Goal: Obtain resource: Obtain resource

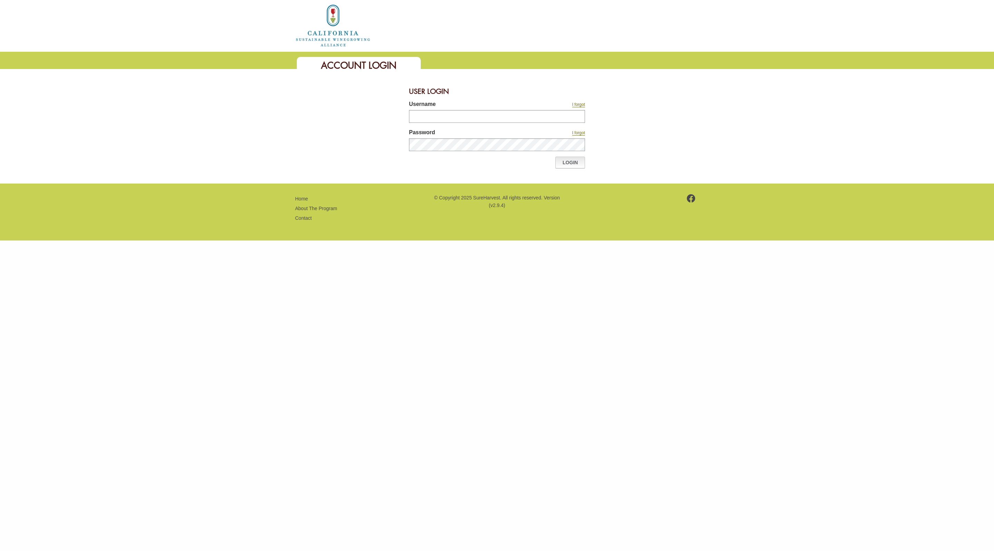
type input "*******"
click at [562, 157] on link "Login" at bounding box center [570, 163] width 30 height 12
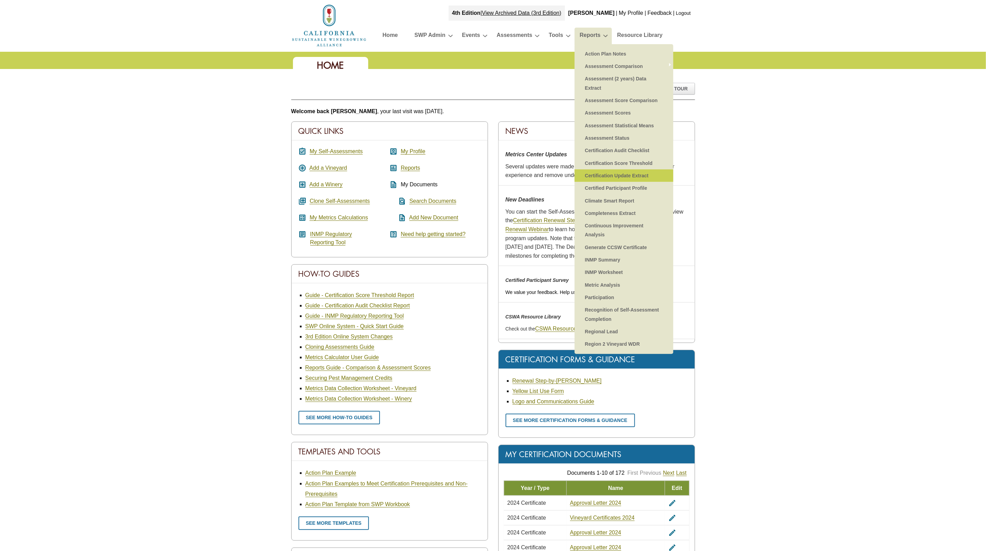
click at [637, 175] on link "Certification Update Extract" at bounding box center [623, 175] width 85 height 12
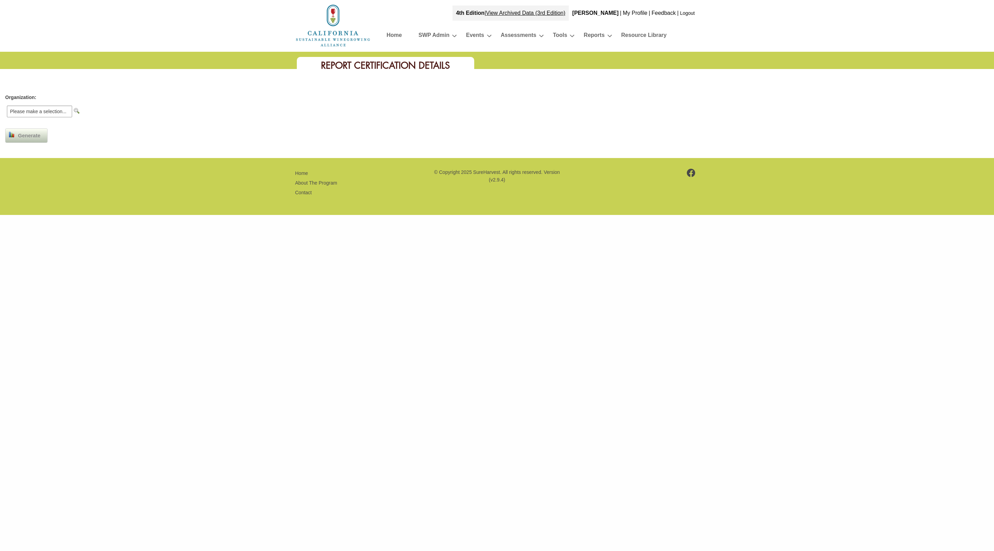
click at [11, 134] on img at bounding box center [12, 135] width 6 height 6
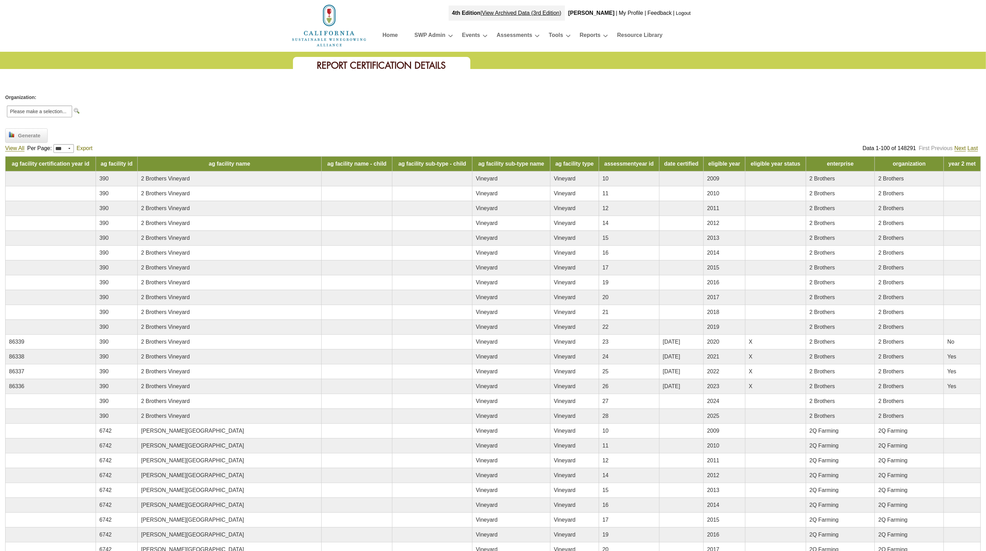
click at [84, 149] on link "Export" at bounding box center [85, 148] width 16 height 6
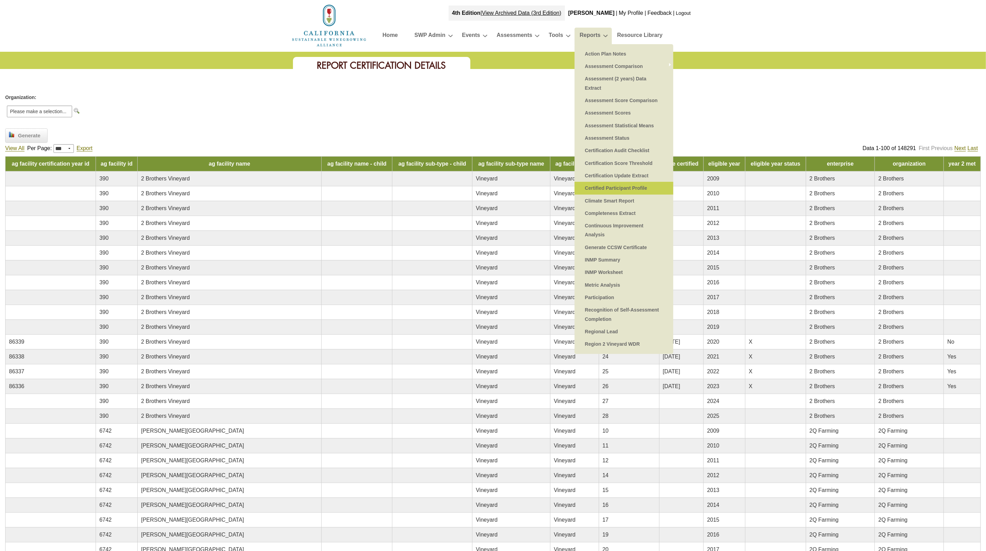
click at [613, 188] on link "Certified Participant Profile" at bounding box center [623, 188] width 85 height 12
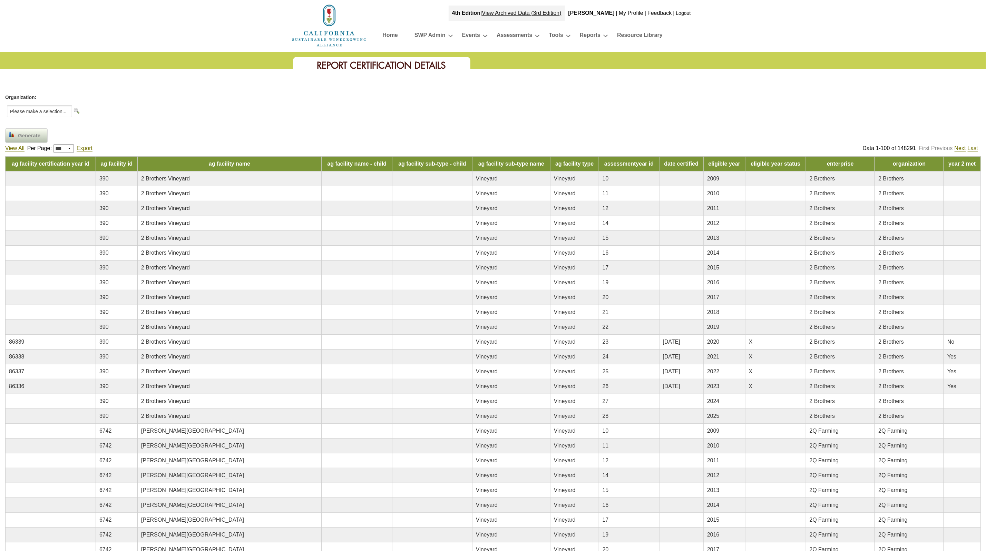
click at [27, 139] on span "Generate" at bounding box center [28, 136] width 29 height 8
click at [31, 136] on span "Generate" at bounding box center [28, 136] width 29 height 8
click at [21, 135] on span "Generate" at bounding box center [28, 136] width 29 height 8
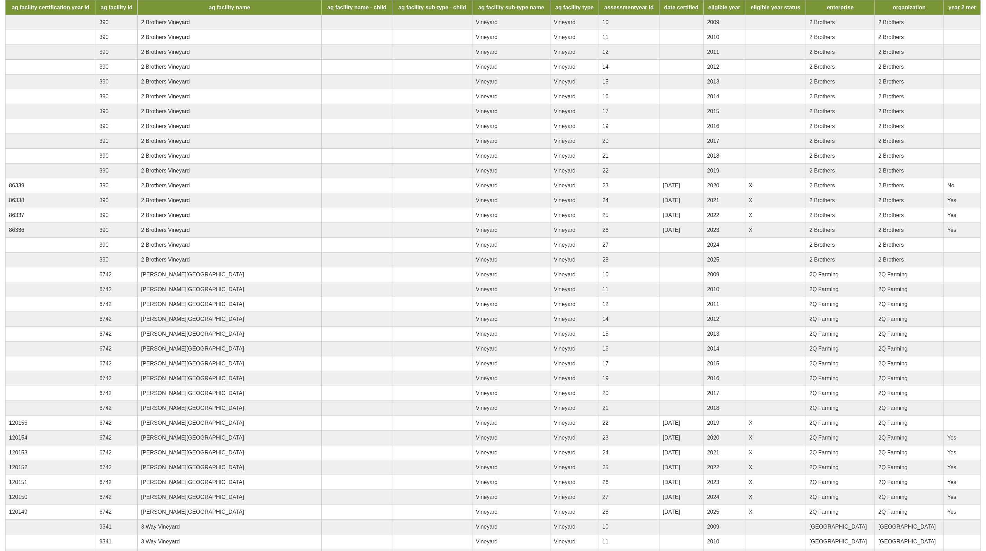
scroll to position [155, 0]
